Goal: Information Seeking & Learning: Learn about a topic

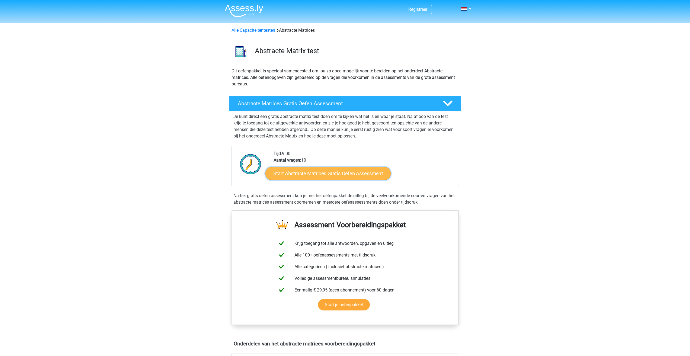
click at [344, 172] on link "Start Abstracte Matrices Gratis Oefen Assessment" at bounding box center [327, 173] width 125 height 13
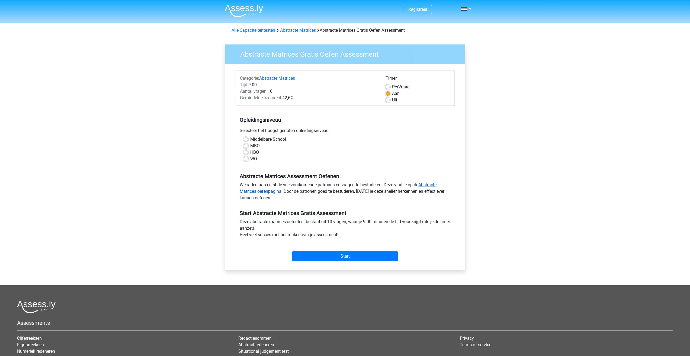
click at [261, 191] on link "Abstracte Matrices oefenpagina" at bounding box center [338, 188] width 197 height 12
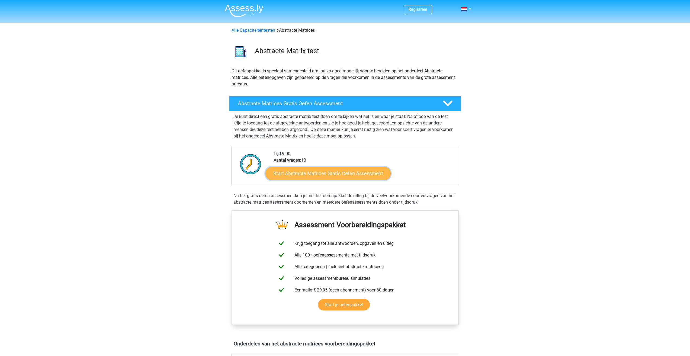
click at [334, 175] on link "Start Abstracte Matrices Gratis Oefen Assessment" at bounding box center [327, 173] width 125 height 13
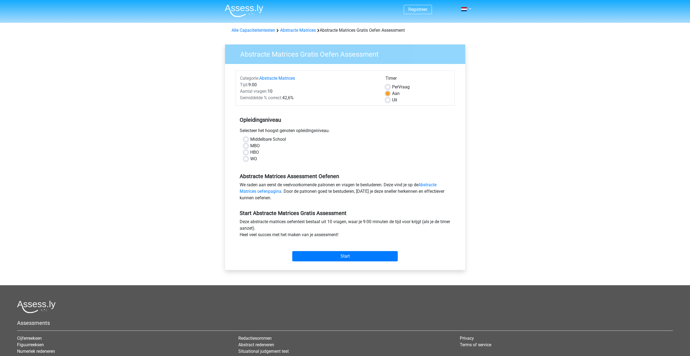
click at [250, 145] on label "MBO" at bounding box center [254, 146] width 9 height 7
click at [247, 145] on input "MBO" at bounding box center [246, 145] width 4 height 5
radio input "true"
click at [373, 256] on input "Start" at bounding box center [344, 256] width 105 height 10
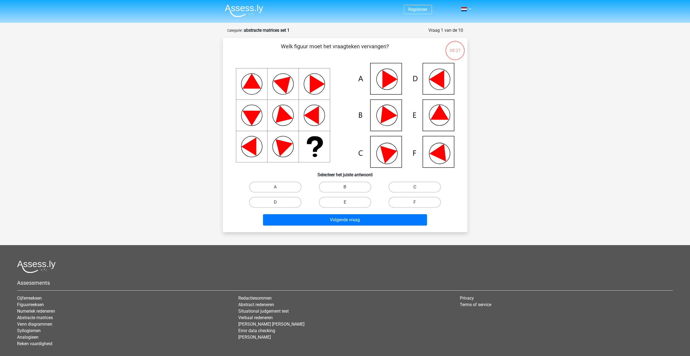
click at [446, 156] on icon at bounding box center [345, 115] width 219 height 105
click at [423, 203] on label "F" at bounding box center [415, 202] width 52 height 11
click at [418, 203] on input "F" at bounding box center [417, 204] width 4 height 4
radio input "true"
click at [398, 218] on button "Volgende vraag" at bounding box center [345, 219] width 164 height 11
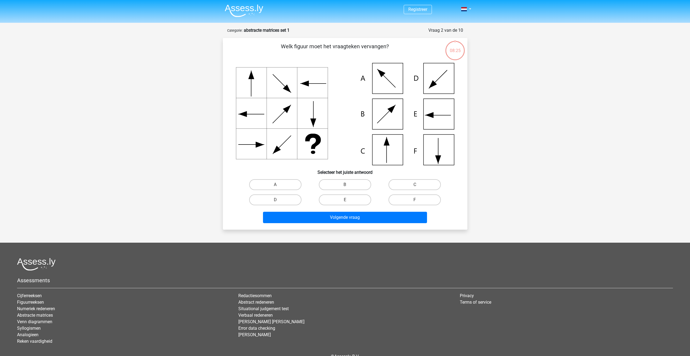
scroll to position [27, 0]
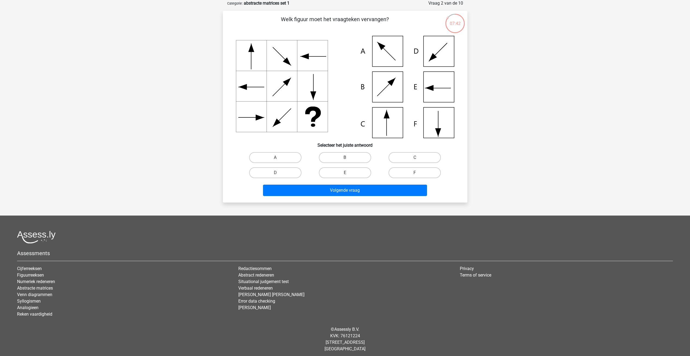
click at [441, 85] on icon at bounding box center [345, 87] width 219 height 102
click at [344, 169] on label "E" at bounding box center [345, 172] width 52 height 11
click at [345, 173] on input "E" at bounding box center [347, 175] width 4 height 4
radio input "true"
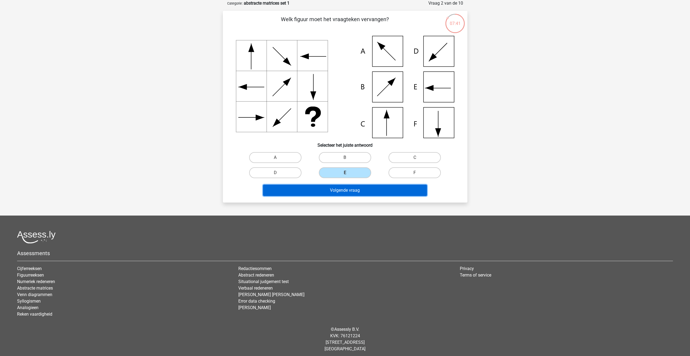
click at [352, 188] on button "Volgende vraag" at bounding box center [345, 190] width 164 height 11
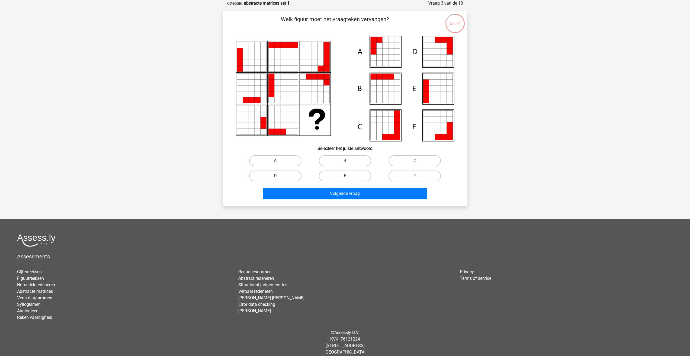
click at [389, 53] on icon at bounding box center [391, 52] width 6 height 6
click at [277, 162] on input "A" at bounding box center [277, 163] width 4 height 4
radio input "true"
click at [338, 192] on button "Volgende vraag" at bounding box center [345, 193] width 164 height 11
